Goal: Information Seeking & Learning: Understand process/instructions

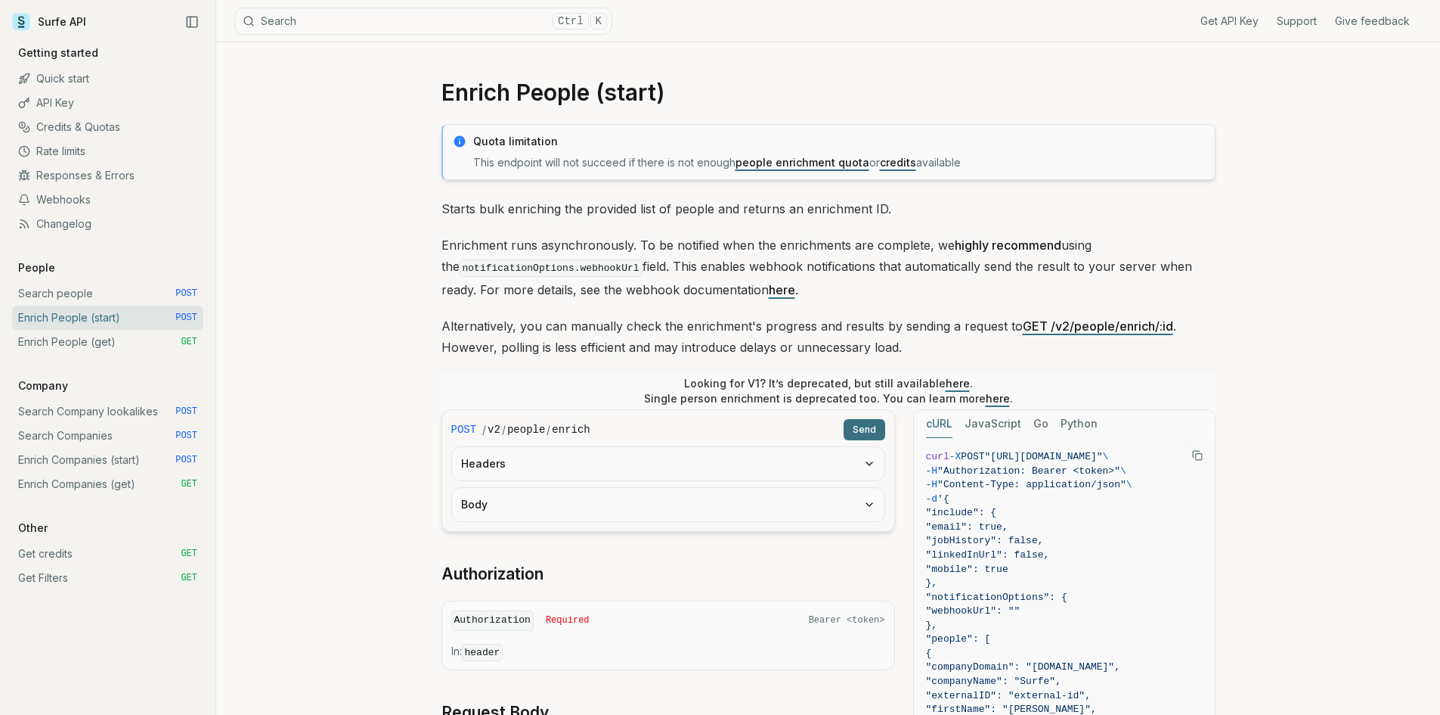
click at [90, 348] on link "Enrich People (get) GET" at bounding box center [107, 342] width 191 height 24
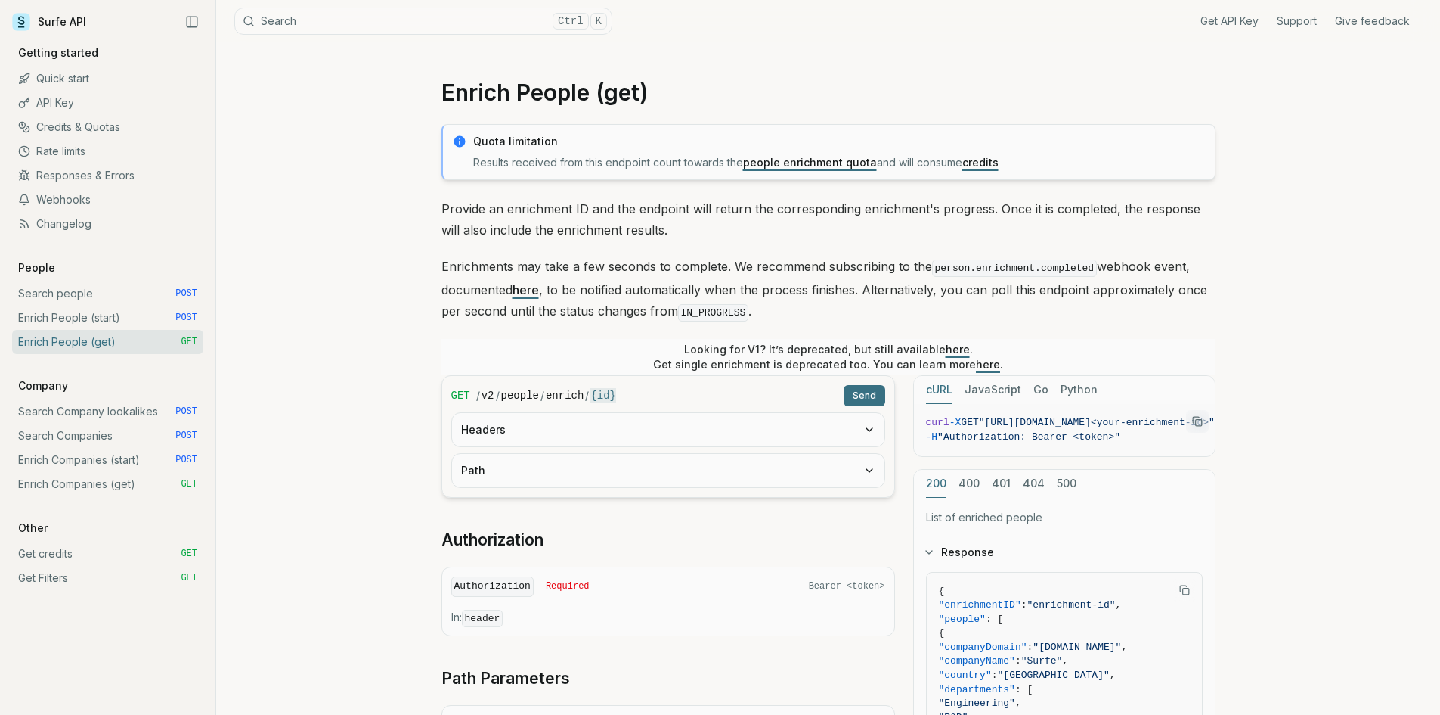
click at [85, 319] on link "Enrich People (start) POST" at bounding box center [107, 317] width 191 height 24
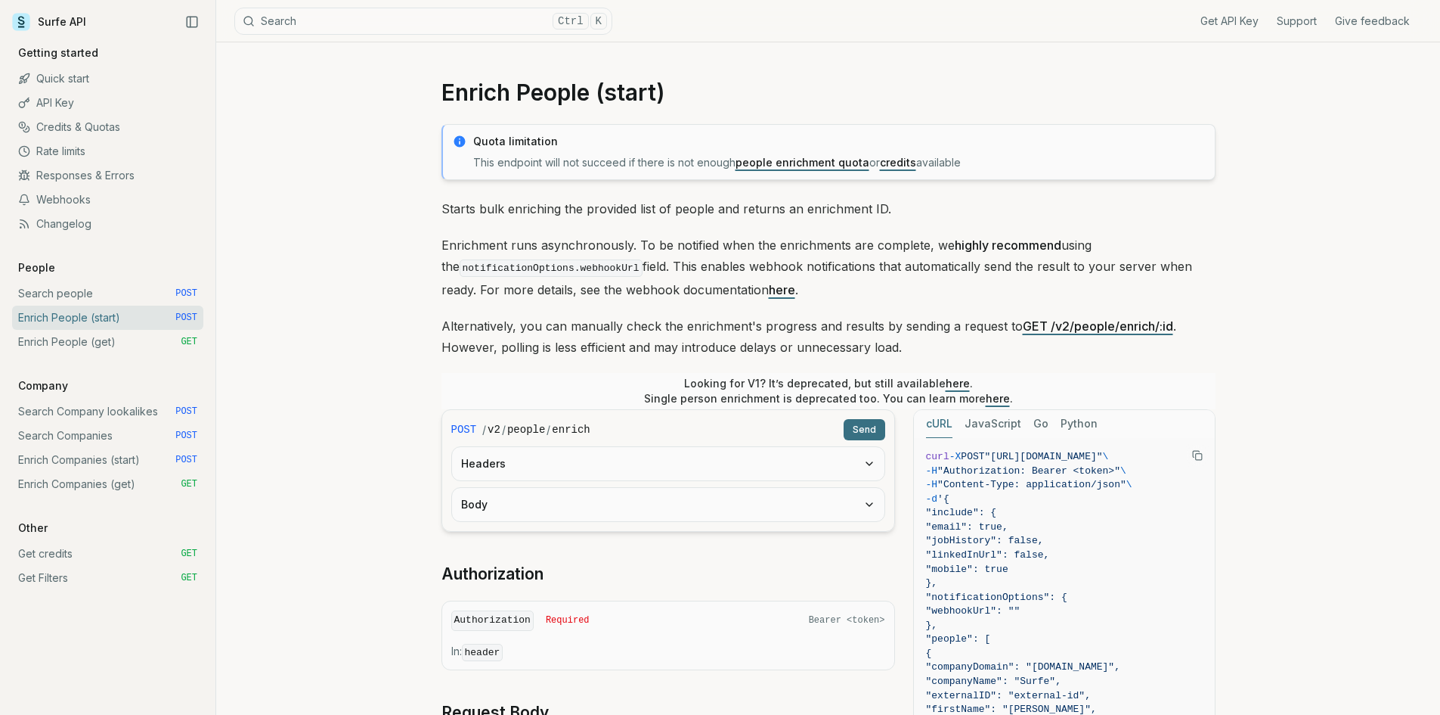
click at [100, 342] on link "Enrich People (get) GET" at bounding box center [107, 342] width 191 height 24
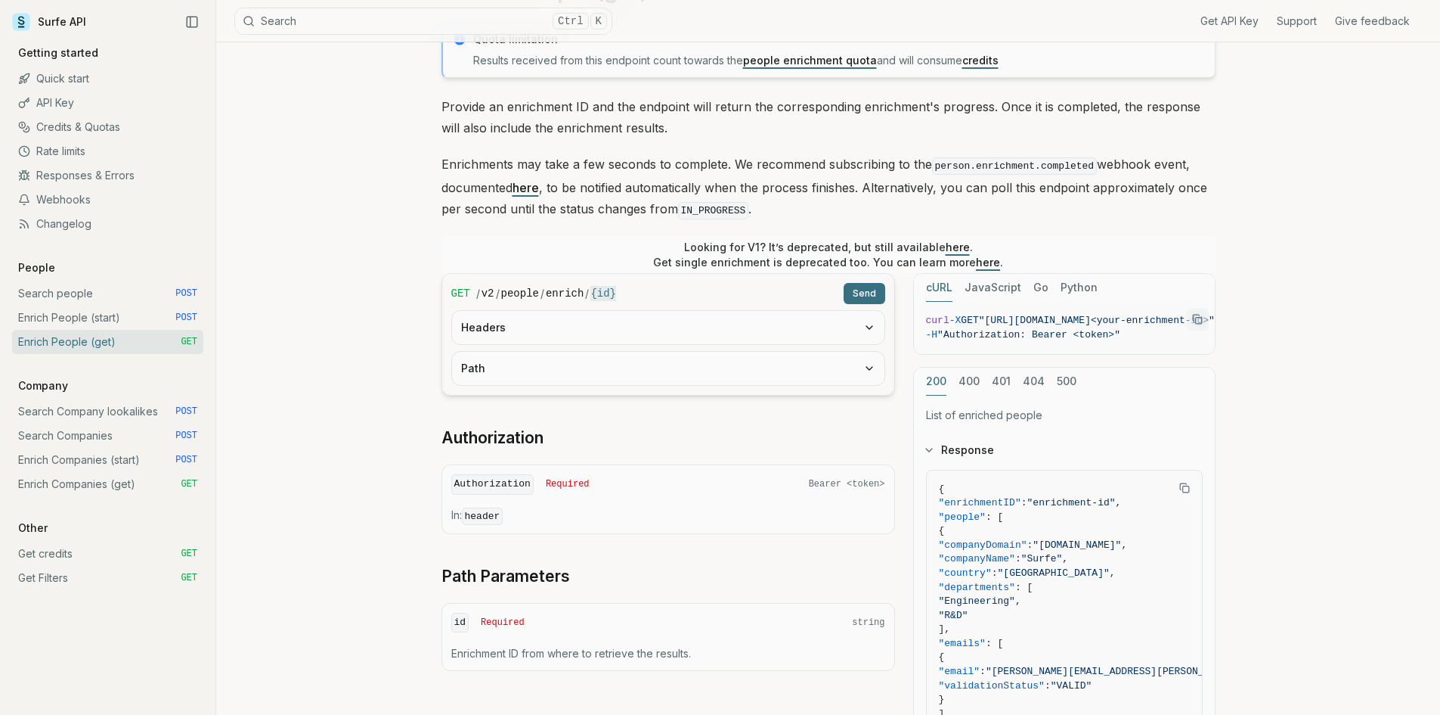
scroll to position [151, 0]
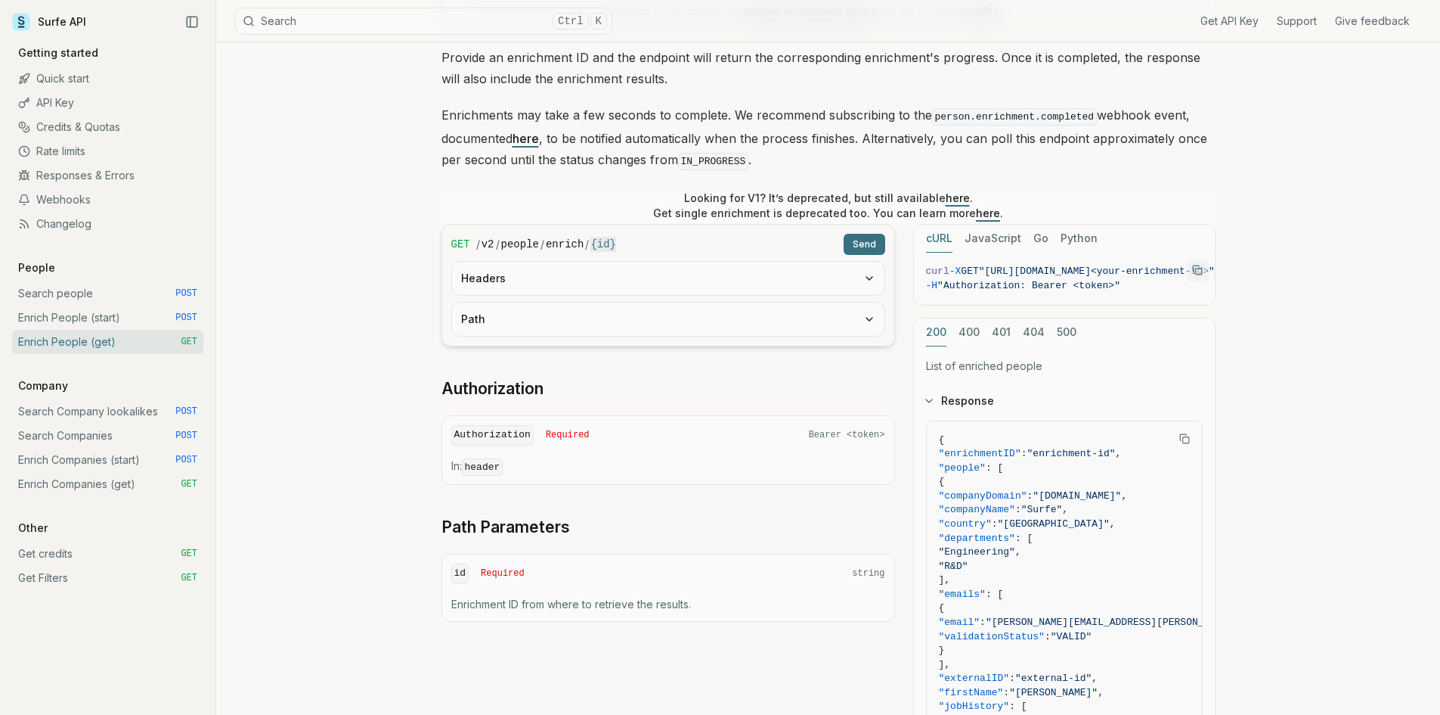
click at [107, 314] on link "Enrich People (start) POST" at bounding box center [107, 317] width 191 height 24
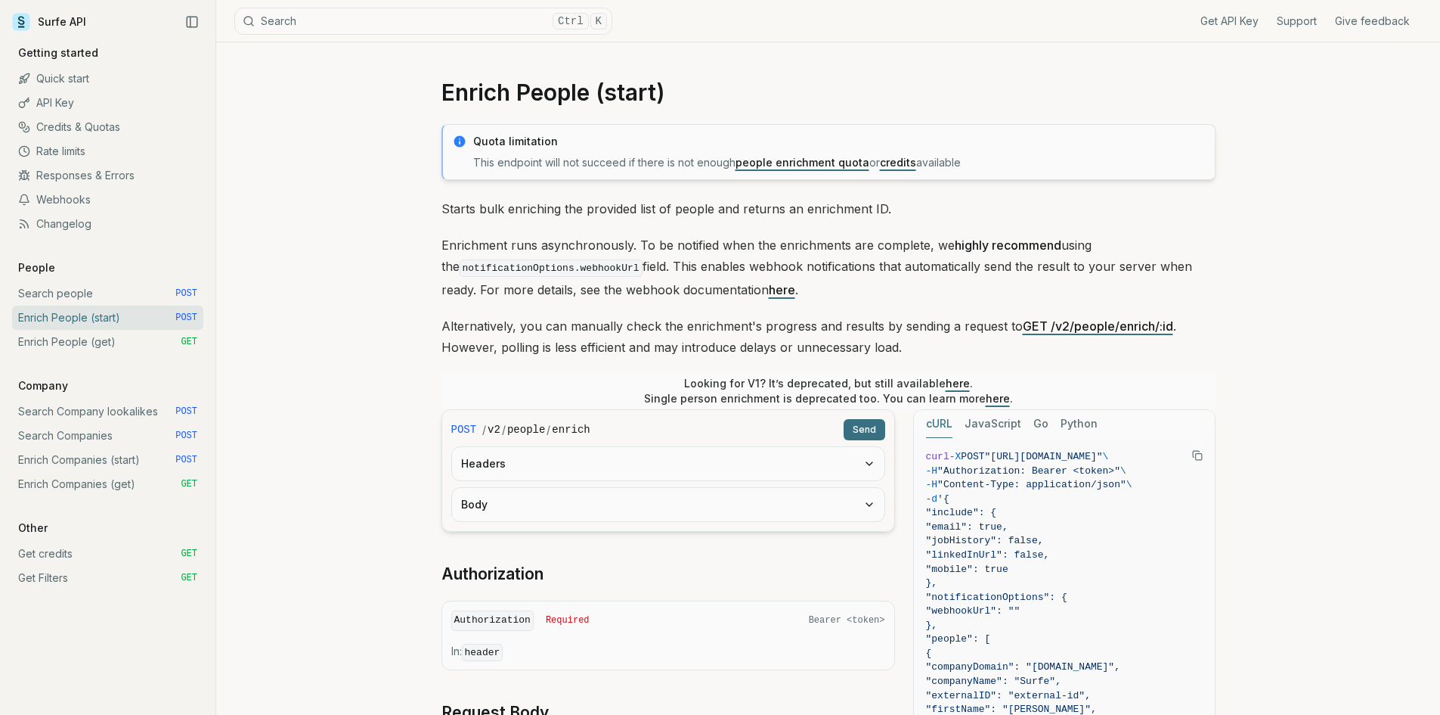
click at [367, 327] on div "Enrich People (start) Quota limitation This endpoint will not succeed if there …" at bounding box center [828, 643] width 1224 height 1202
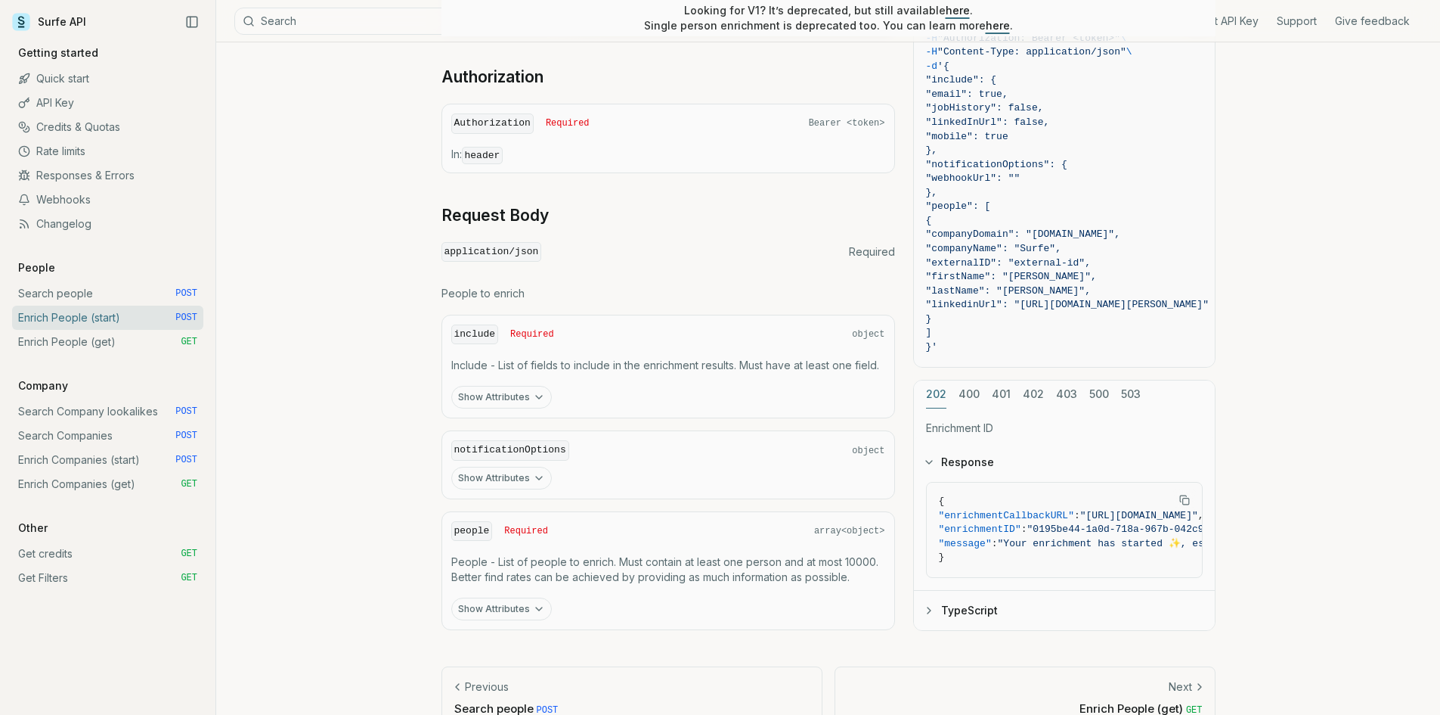
scroll to position [529, 0]
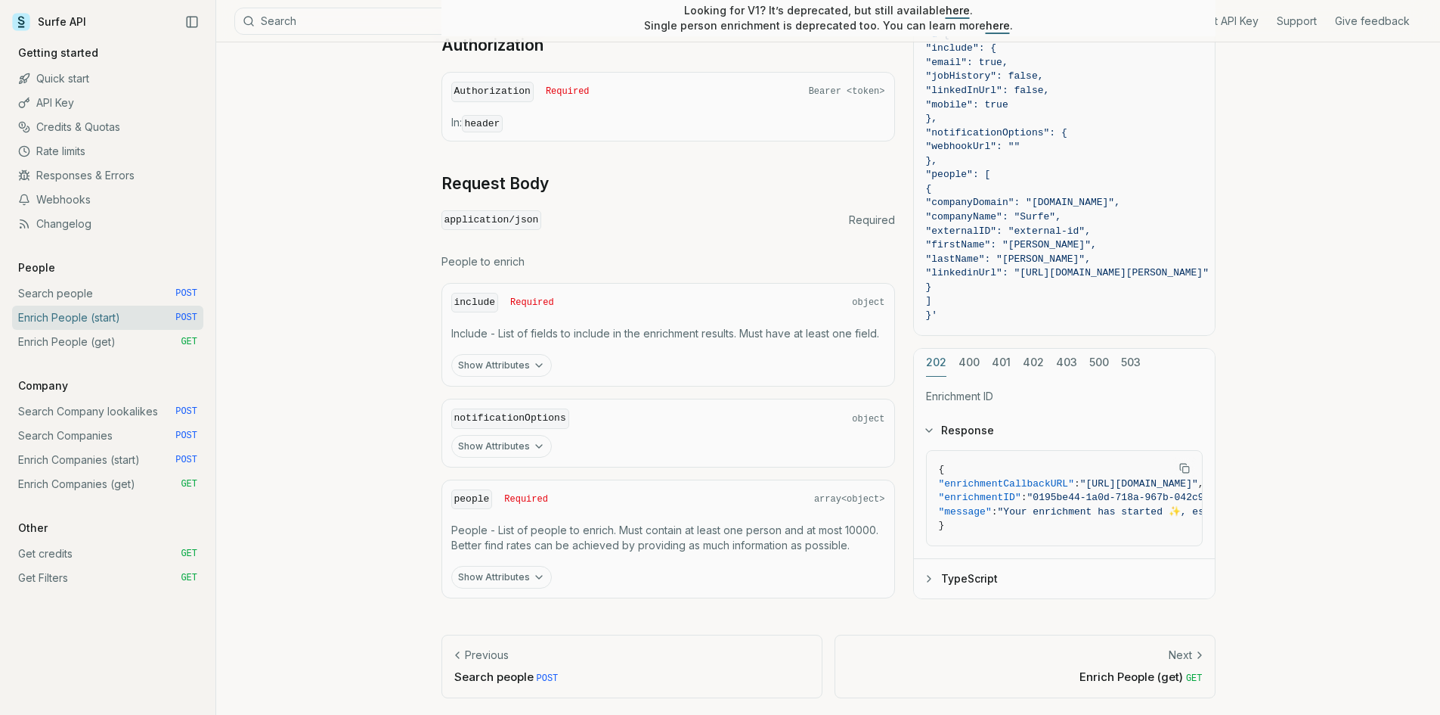
click at [104, 349] on link "Enrich People (get) GET" at bounding box center [107, 342] width 191 height 24
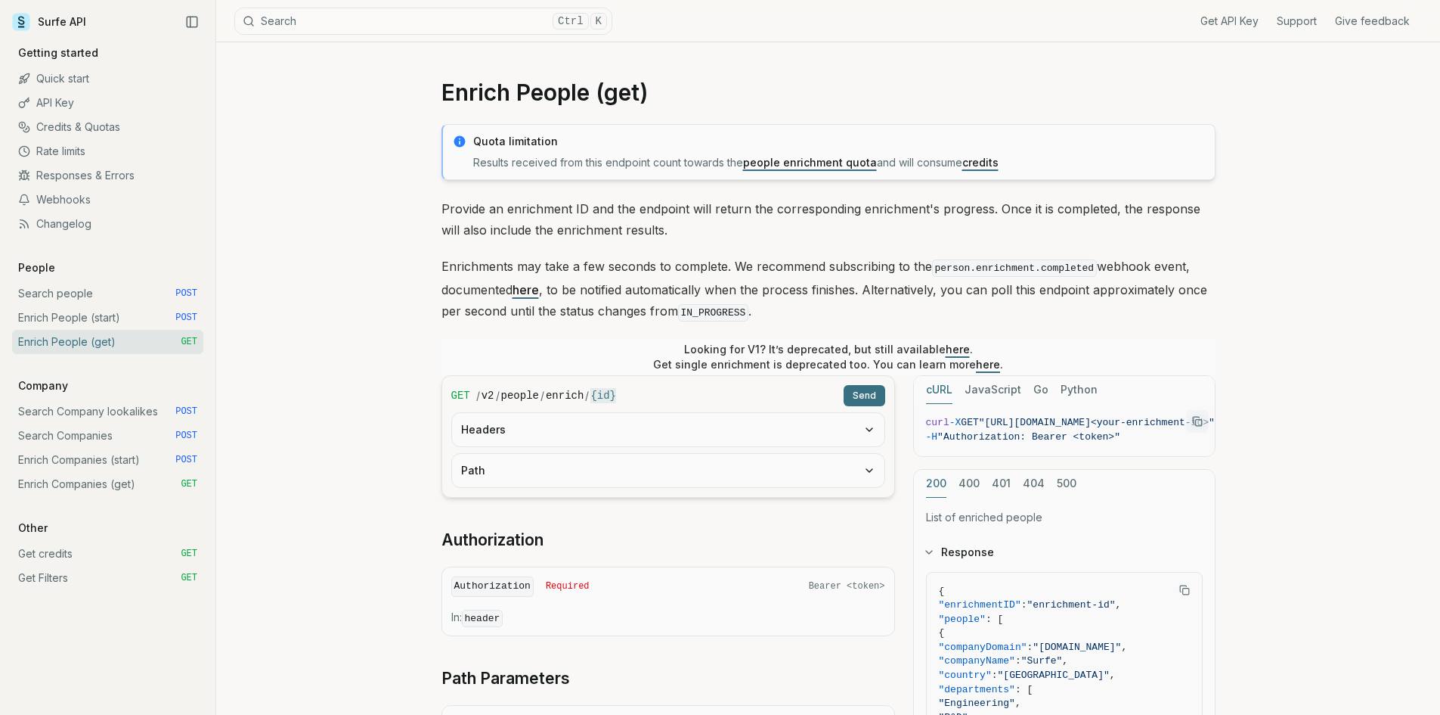
click at [123, 316] on link "Enrich People (start) POST" at bounding box center [107, 317] width 191 height 24
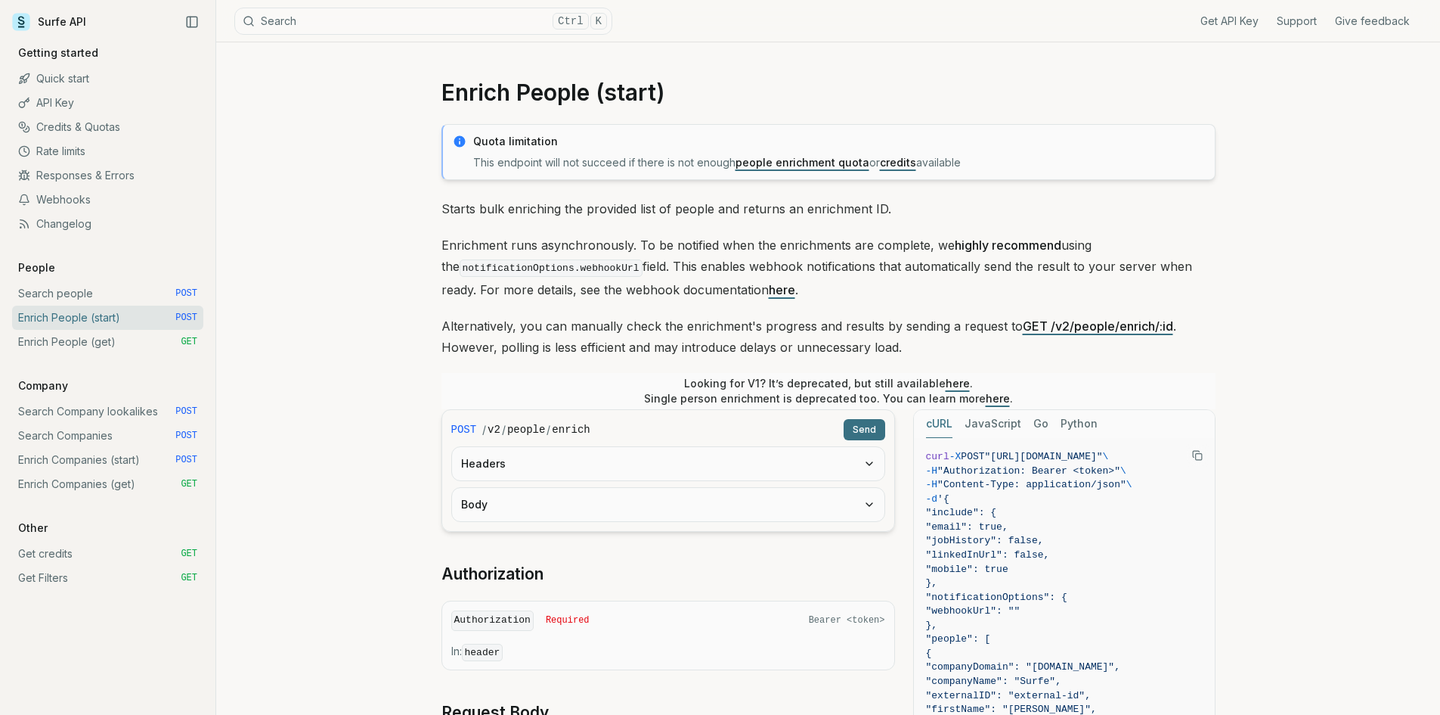
click at [377, 369] on div "Enrich People (start) Quota limitation This endpoint will not succeed if there …" at bounding box center [828, 643] width 1224 height 1202
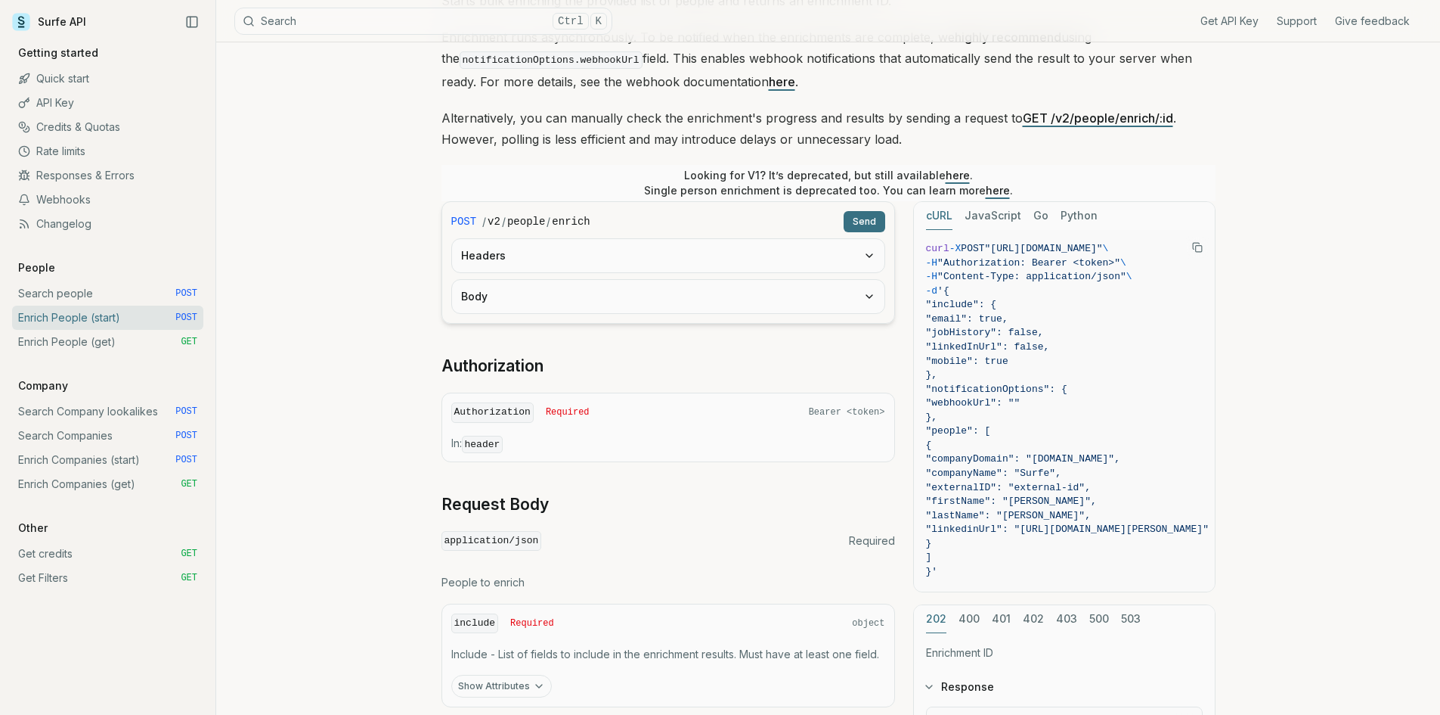
scroll to position [227, 0]
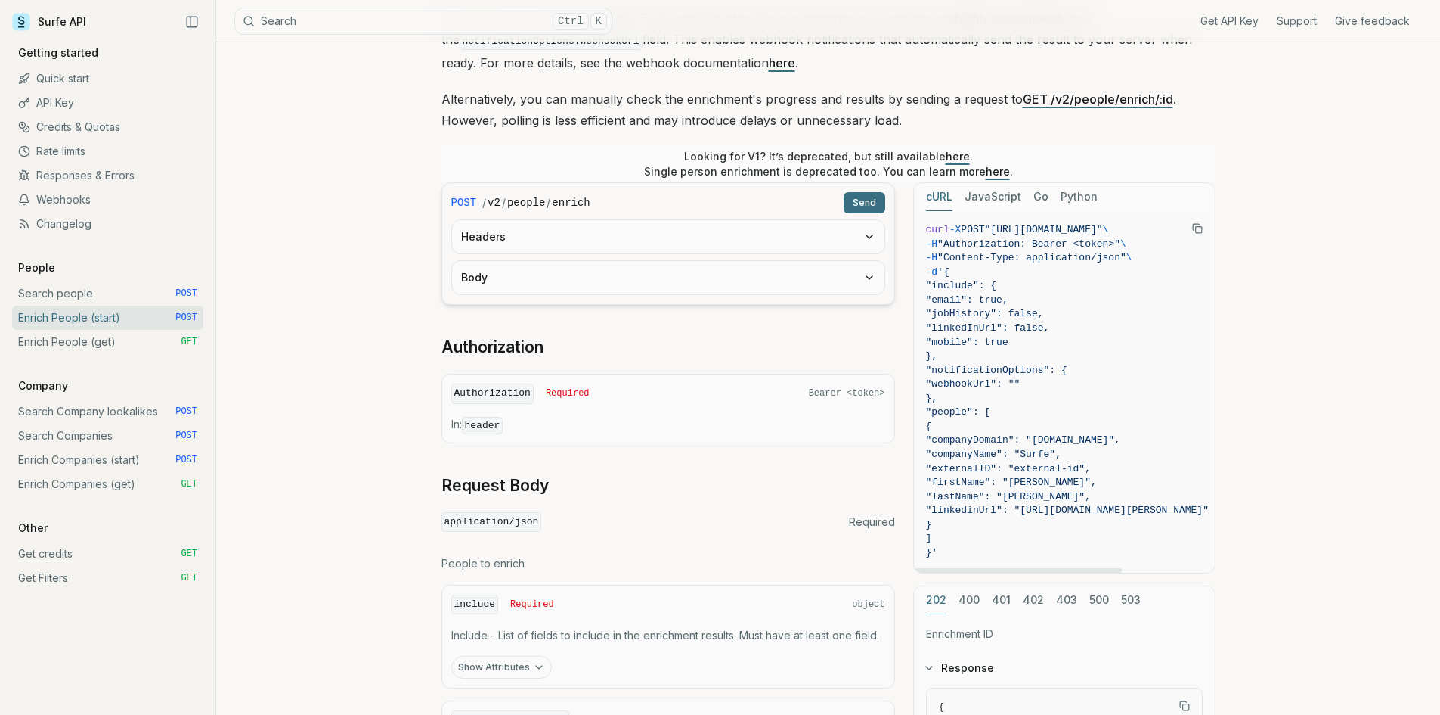
drag, startPoint x: 1041, startPoint y: 535, endPoint x: 990, endPoint y: 358, distance: 184.3
click at [990, 358] on code "curl -X POST "[URL][DOMAIN_NAME]" \ -H "Authorization: Bearer <token>" \ -H "Co…" at bounding box center [1067, 391] width 283 height 337
click at [1091, 445] on span ""companyDomain": "[DOMAIN_NAME]"," at bounding box center [1023, 439] width 194 height 11
drag, startPoint x: 1035, startPoint y: 543, endPoint x: 937, endPoint y: 268, distance: 291.6
click at [937, 268] on code "curl -X POST "[URL][DOMAIN_NAME]" \ -H "Authorization: Bearer <token>" \ -H "Co…" at bounding box center [1067, 391] width 283 height 337
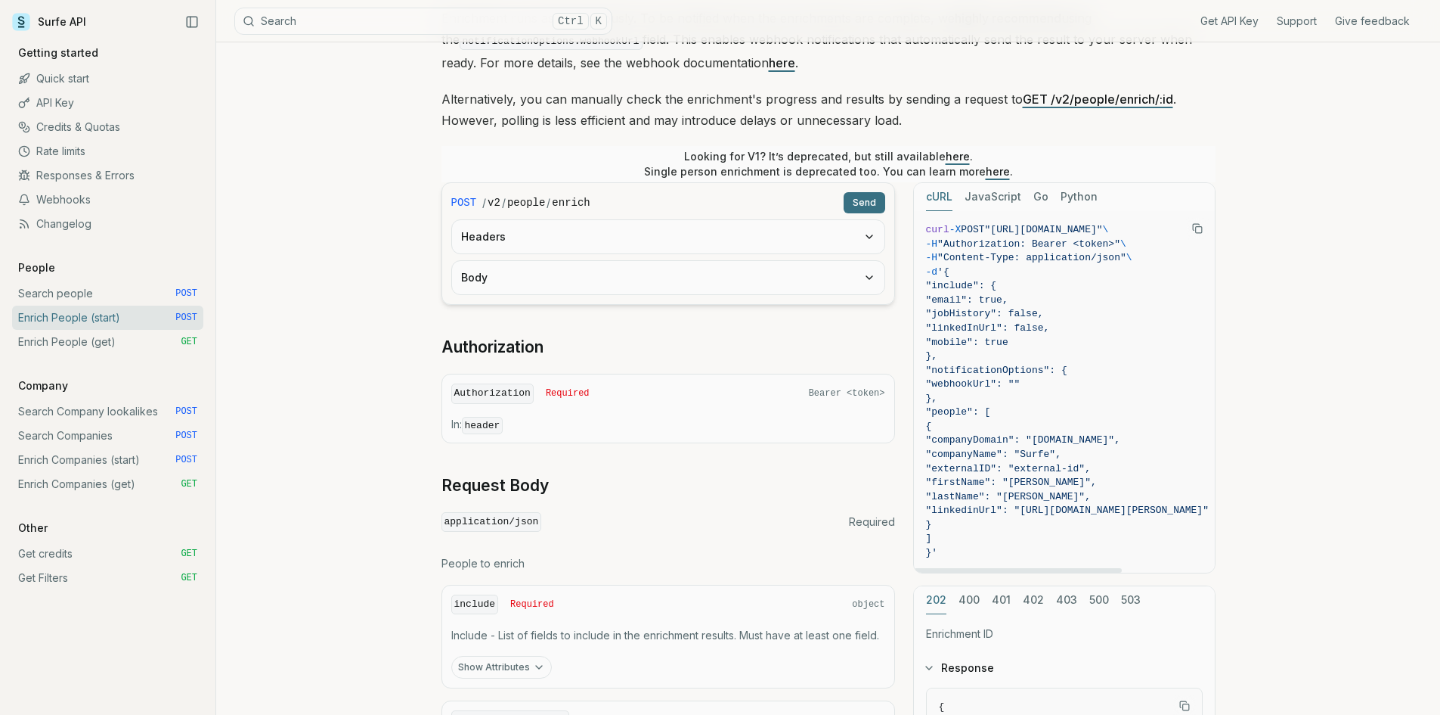
click at [1071, 272] on span "-d '{" at bounding box center [1067, 272] width 283 height 14
drag, startPoint x: 966, startPoint y: 553, endPoint x: 926, endPoint y: 219, distance: 336.7
click at [926, 219] on pre "curl -X POST "[URL][DOMAIN_NAME]" \ -H "Authorization: Bearer <token>" \ -H "Co…" at bounding box center [1067, 391] width 307 height 361
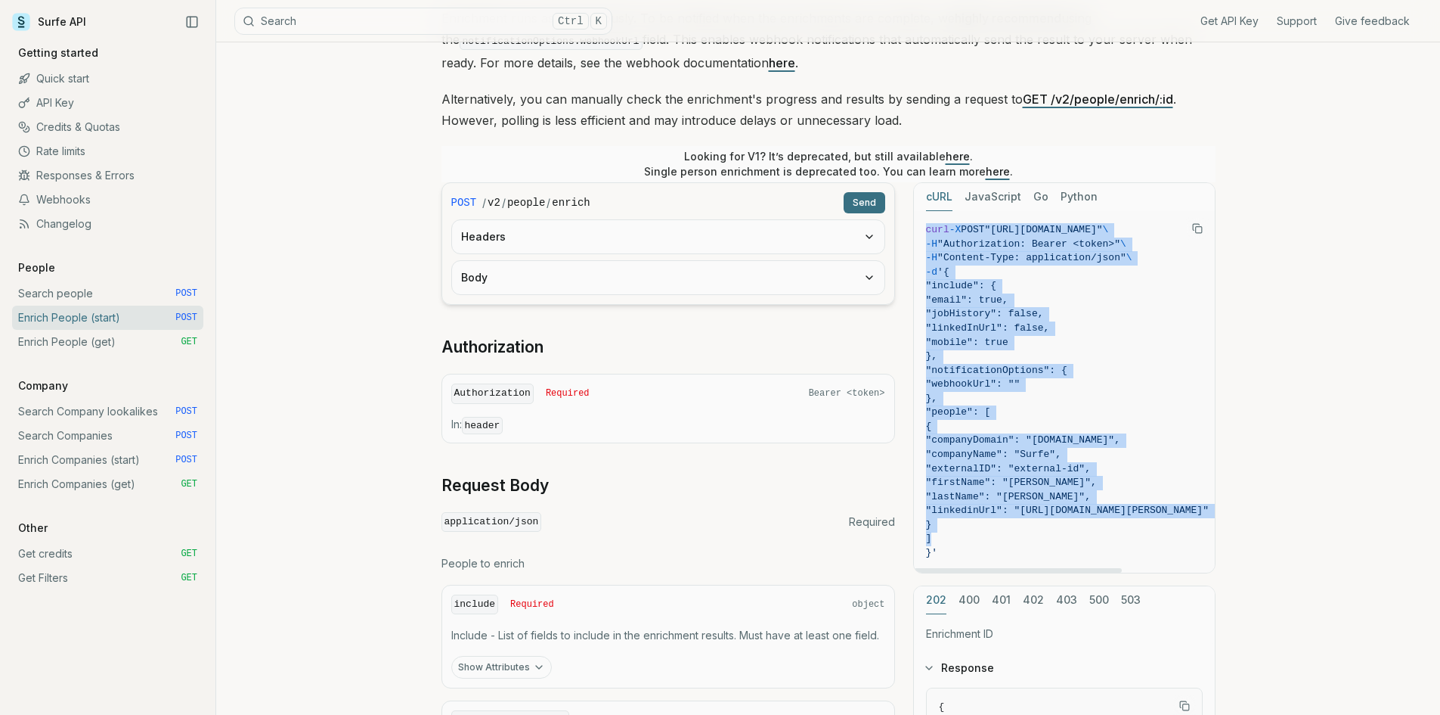
drag, startPoint x: 925, startPoint y: 222, endPoint x: 987, endPoint y: 541, distance: 325.8
click at [987, 541] on pre "curl -X POST "[URL][DOMAIN_NAME]" \ -H "Authorization: Bearer <token>" \ -H "Co…" at bounding box center [1067, 391] width 307 height 361
click at [987, 541] on span "]" at bounding box center [1067, 539] width 283 height 14
drag, startPoint x: 971, startPoint y: 560, endPoint x: 925, endPoint y: 226, distance: 336.6
click at [925, 226] on pre "curl -X POST "[URL][DOMAIN_NAME]" \ -H "Authorization: Bearer <token>" \ -H "Co…" at bounding box center [1067, 391] width 307 height 361
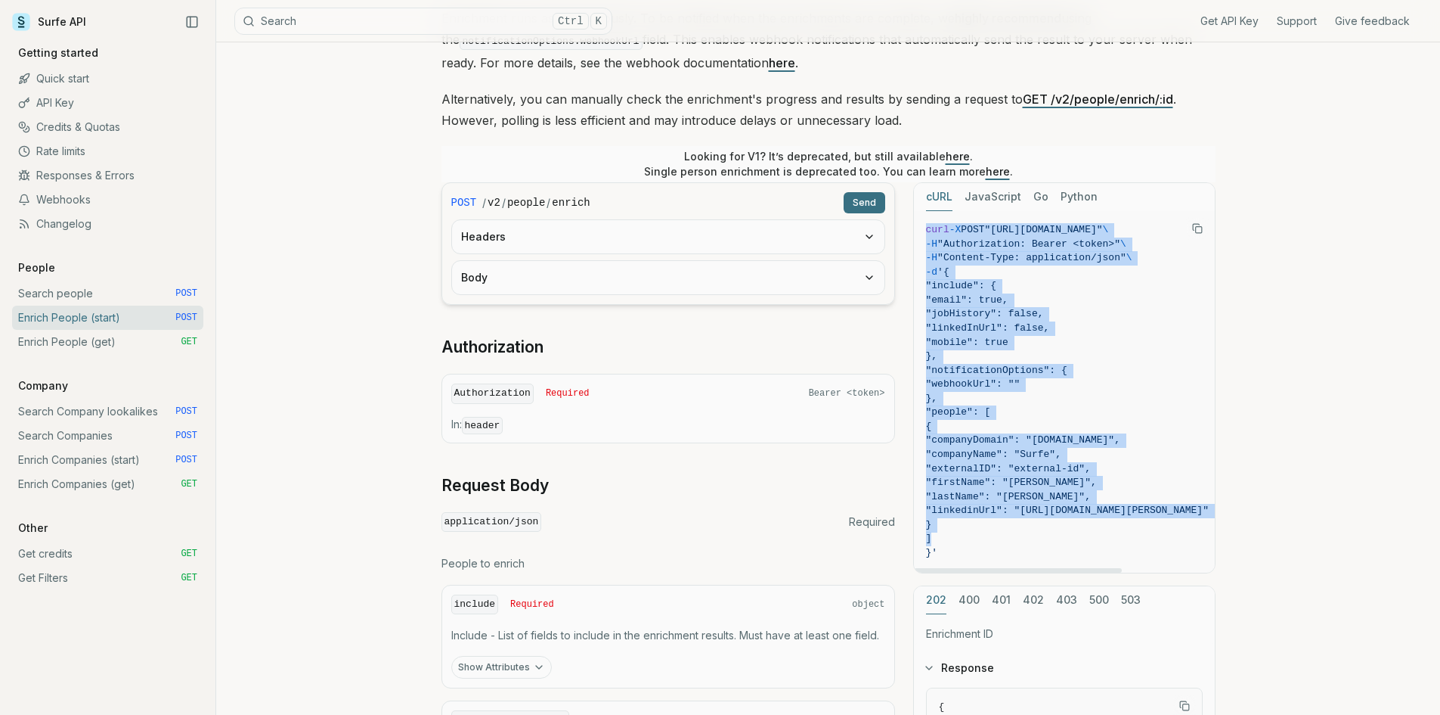
click at [925, 226] on pre "curl -X POST "[URL][DOMAIN_NAME]" \ -H "Authorization: Bearer <token>" \ -H "Co…" at bounding box center [1067, 391] width 307 height 361
drag, startPoint x: 925, startPoint y: 226, endPoint x: 979, endPoint y: 546, distance: 324.5
click at [979, 546] on pre "curl -X POST "[URL][DOMAIN_NAME]" \ -H "Authorization: Bearer <token>" \ -H "Co…" at bounding box center [1067, 391] width 307 height 361
click at [983, 550] on span "}'" at bounding box center [1067, 553] width 283 height 14
drag, startPoint x: 977, startPoint y: 555, endPoint x: 923, endPoint y: 231, distance: 328.9
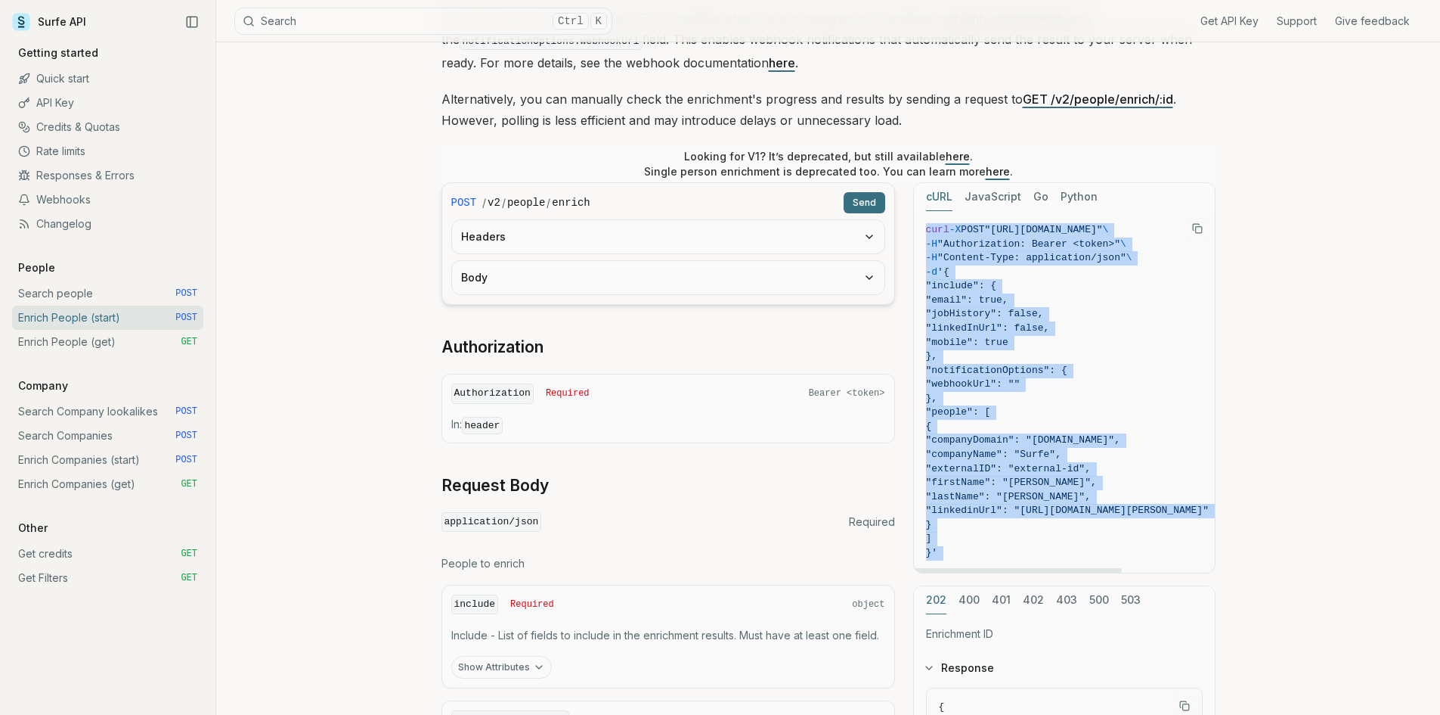
click at [923, 231] on pre "curl -X POST "[URL][DOMAIN_NAME]" \ -H "Authorization: Bearer <token>" \ -H "Co…" at bounding box center [1067, 391] width 307 height 361
drag, startPoint x: 923, startPoint y: 231, endPoint x: 976, endPoint y: 535, distance: 309.4
click at [976, 535] on pre "curl -X POST "[URL][DOMAIN_NAME]" \ -H "Authorization: Bearer <token>" \ -H "Co…" at bounding box center [1067, 391] width 307 height 361
click at [976, 535] on span "]" at bounding box center [1067, 539] width 283 height 14
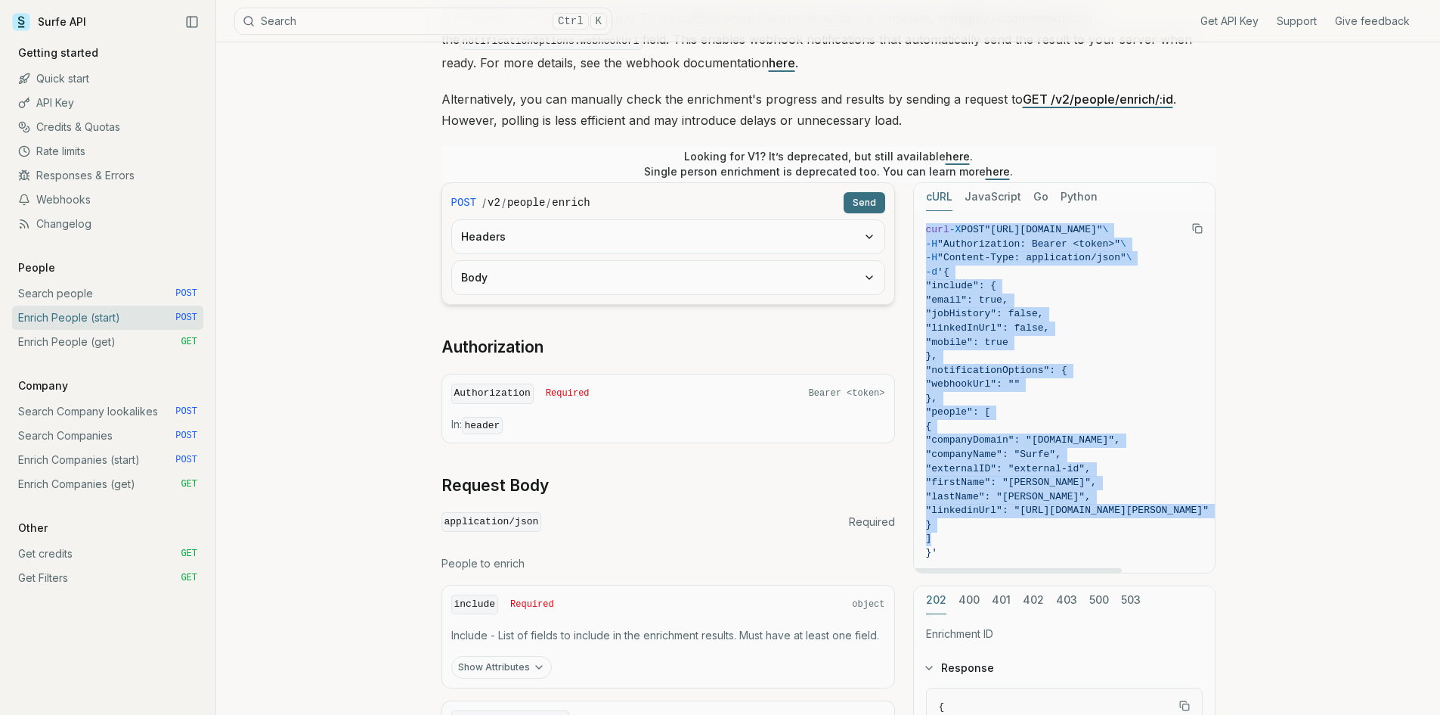
drag, startPoint x: 967, startPoint y: 551, endPoint x: 926, endPoint y: 228, distance: 325.5
click at [926, 228] on code "curl -X POST "[URL][DOMAIN_NAME]" \ -H "Authorization: Bearer <token>" \ -H "Co…" at bounding box center [1067, 391] width 283 height 337
click at [926, 228] on span "curl" at bounding box center [937, 229] width 23 height 11
drag, startPoint x: 926, startPoint y: 228, endPoint x: 949, endPoint y: 549, distance: 321.5
click at [949, 549] on code "curl -X POST "[URL][DOMAIN_NAME]" \ -H "Authorization: Bearer <token>" \ -H "Co…" at bounding box center [1067, 391] width 283 height 337
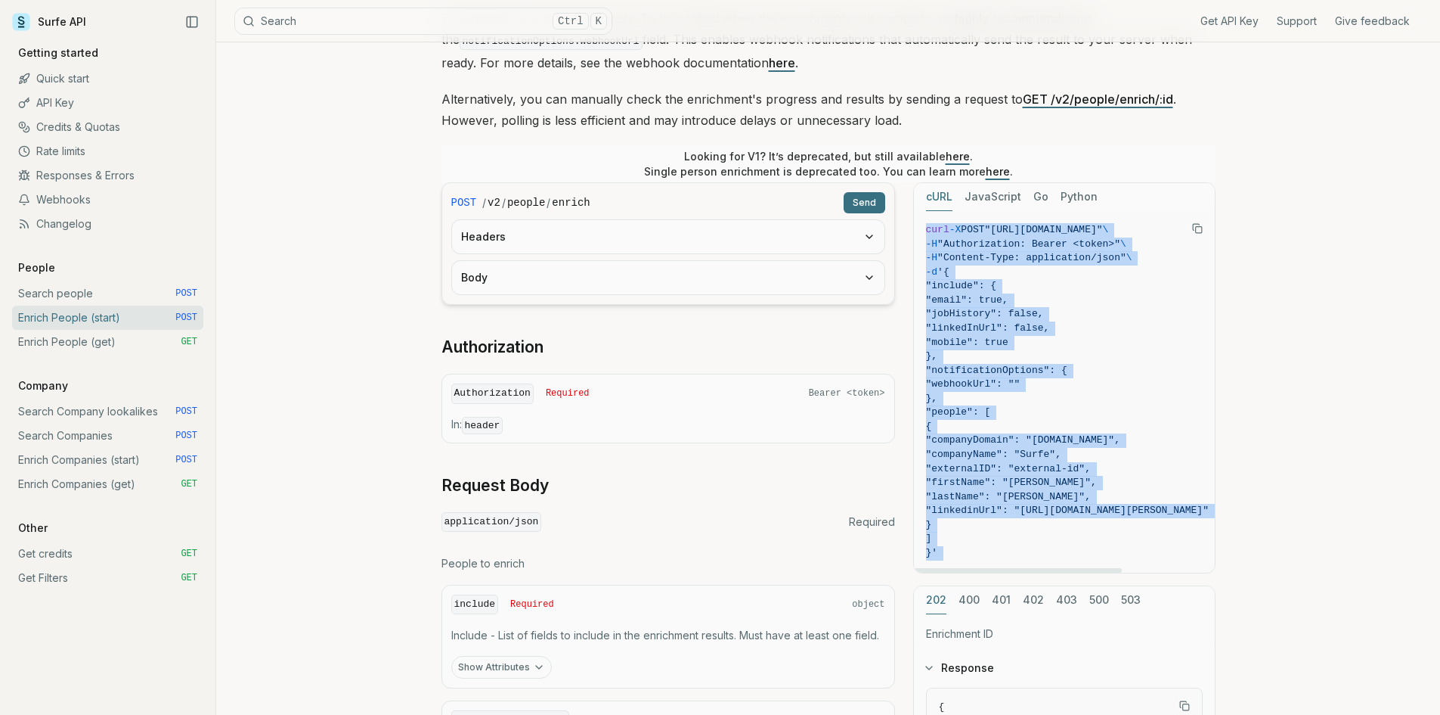
click at [949, 549] on span "}'" at bounding box center [1067, 553] width 283 height 14
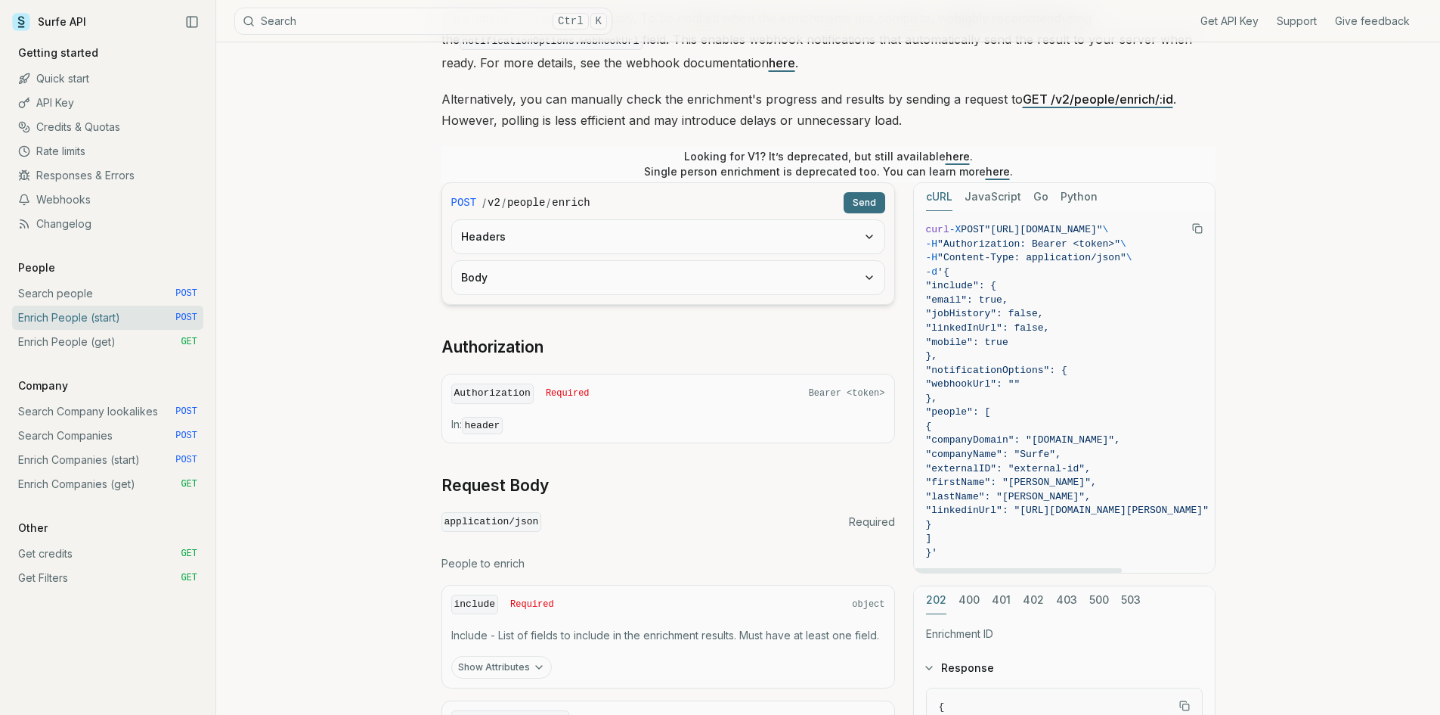
click at [1005, 197] on button "JavaScript" at bounding box center [993, 197] width 57 height 28
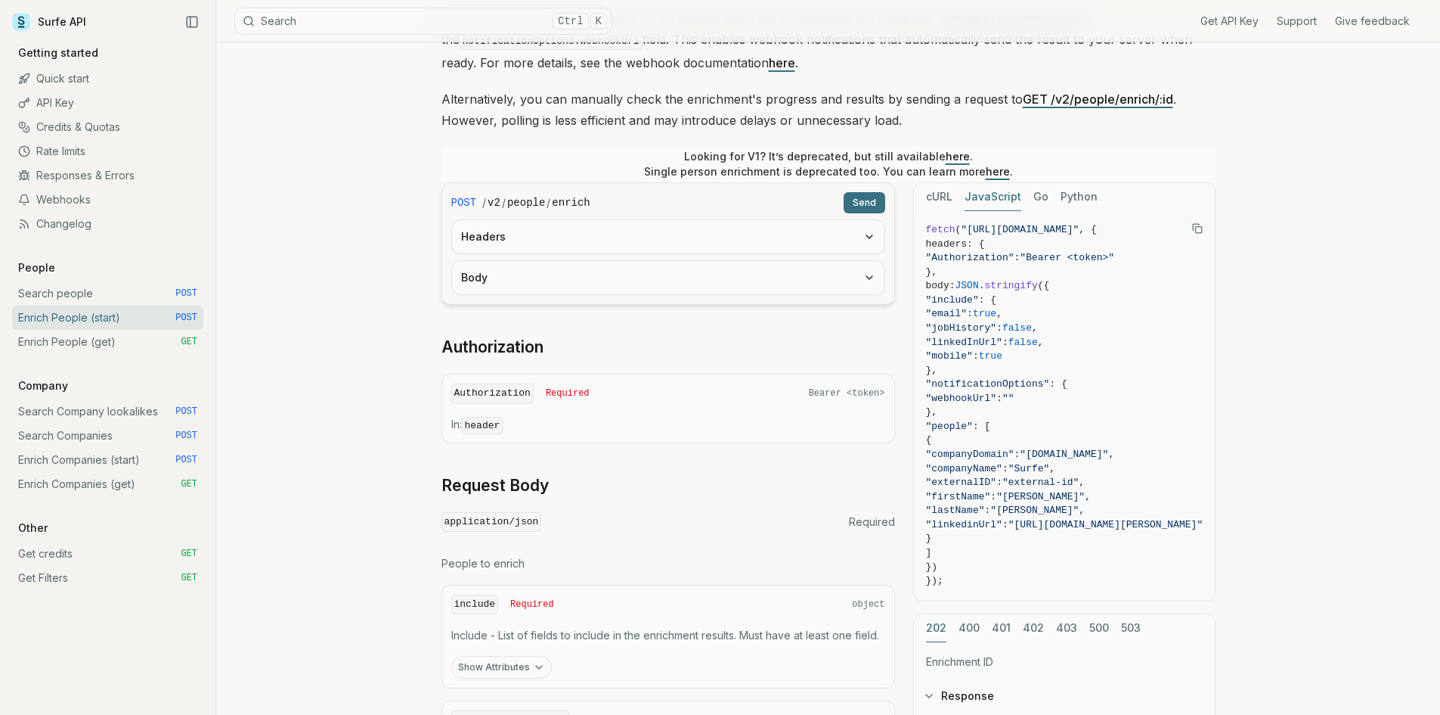
click at [371, 279] on div "Enrich People (start) Quota limitation This endpoint will not succeed if there …" at bounding box center [828, 416] width 1224 height 1202
click at [337, 199] on div "Enrich People (start) Quota limitation This endpoint will not succeed if there …" at bounding box center [828, 416] width 1224 height 1202
click at [322, 345] on div "Enrich People (start) Quota limitation This endpoint will not succeed if there …" at bounding box center [828, 416] width 1224 height 1202
